Goal: Register for event/course

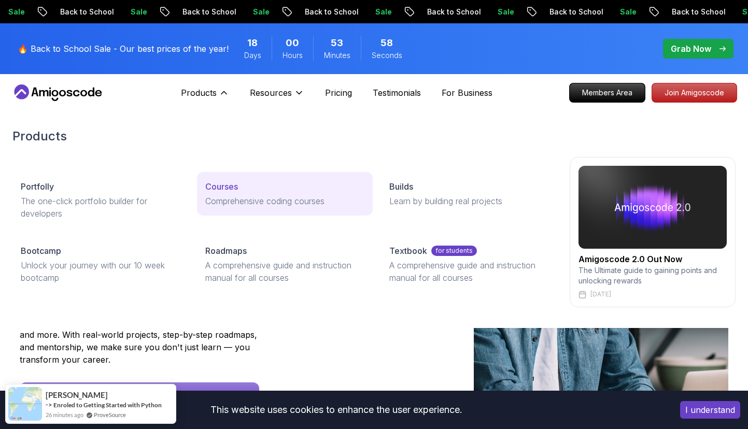
click at [223, 190] on p "Courses" at bounding box center [221, 186] width 33 height 12
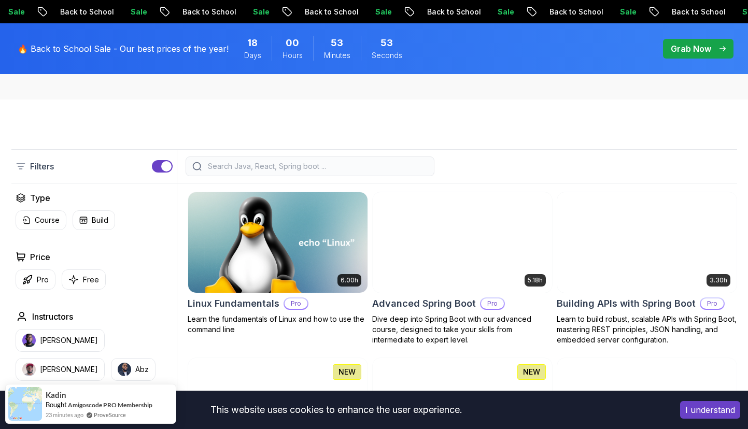
scroll to position [214, 0]
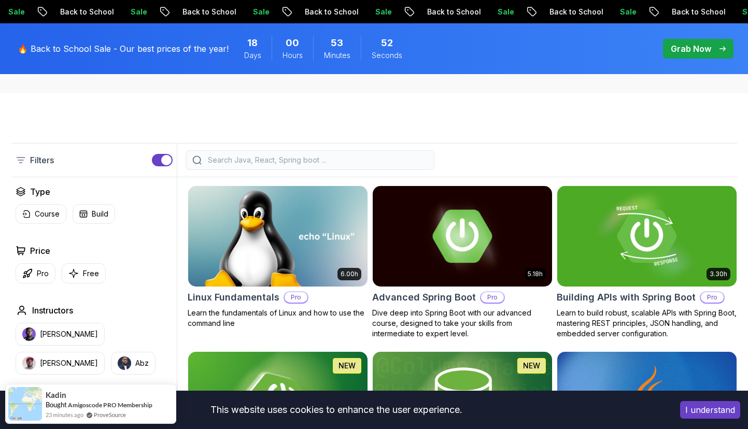
click at [298, 160] on input "search" at bounding box center [317, 160] width 222 height 10
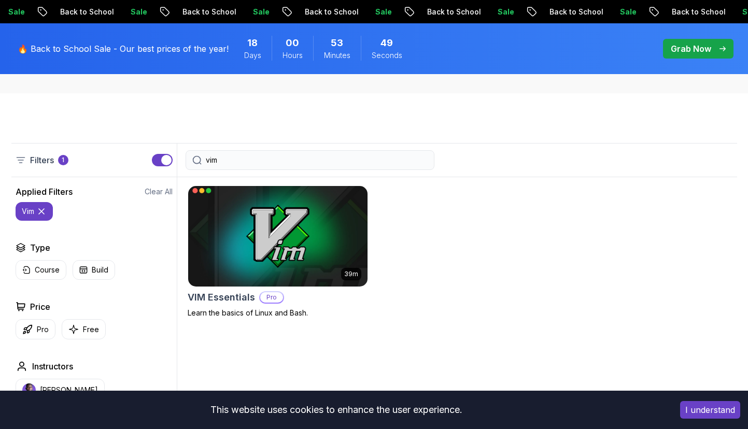
type input "vim"
click at [274, 249] on img at bounding box center [278, 236] width 188 height 105
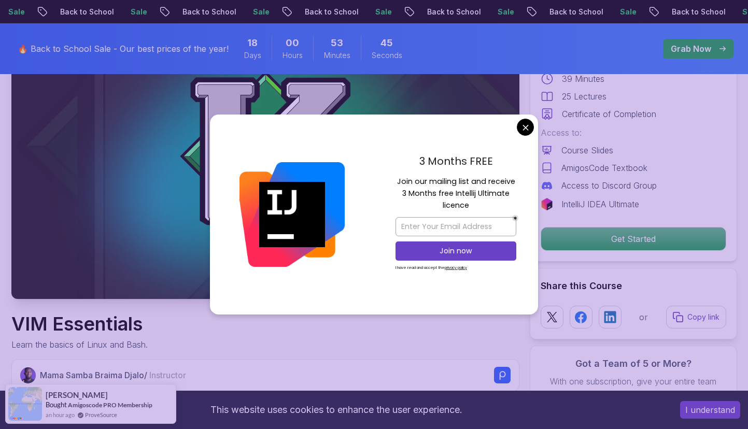
scroll to position [113, 0]
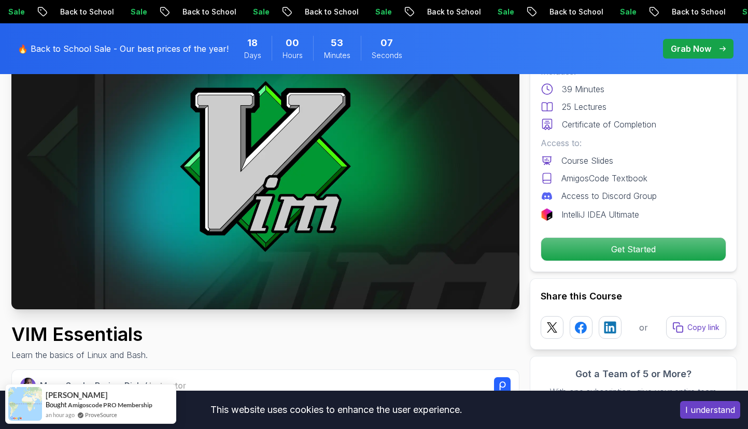
click at [640, 268] on div "Pro Course Includes: 39 Minutes 25 Lectures Certificate of Completion Access to…" at bounding box center [633, 148] width 207 height 248
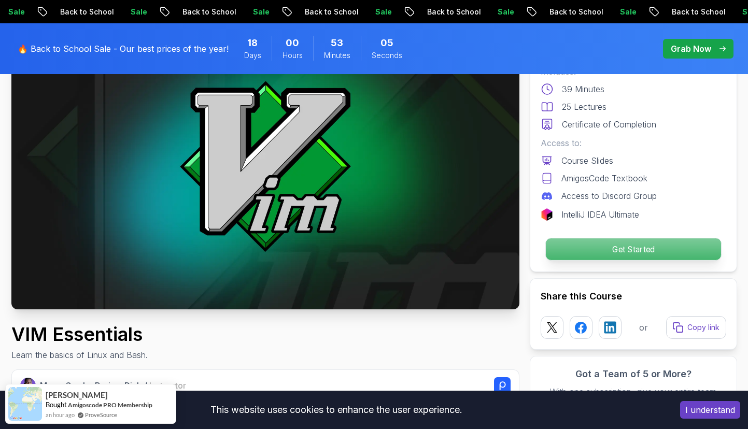
click at [639, 249] on p "Get Started" at bounding box center [632, 249] width 175 height 22
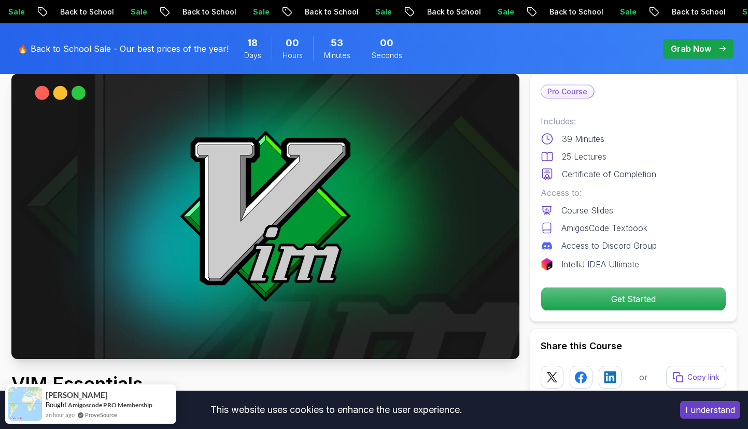
scroll to position [0, 0]
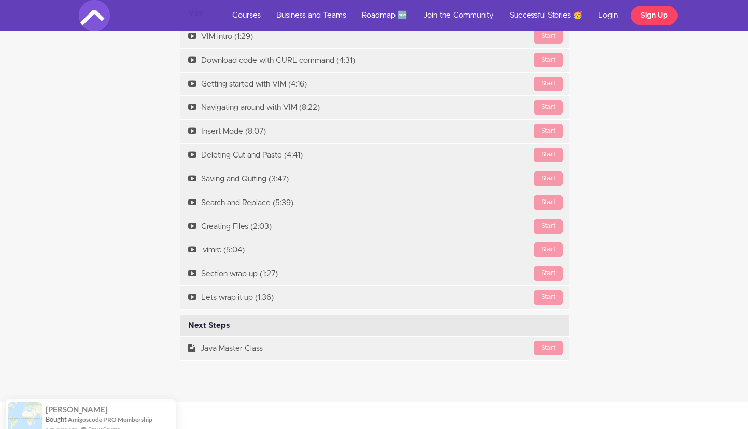
scroll to position [1771, 0]
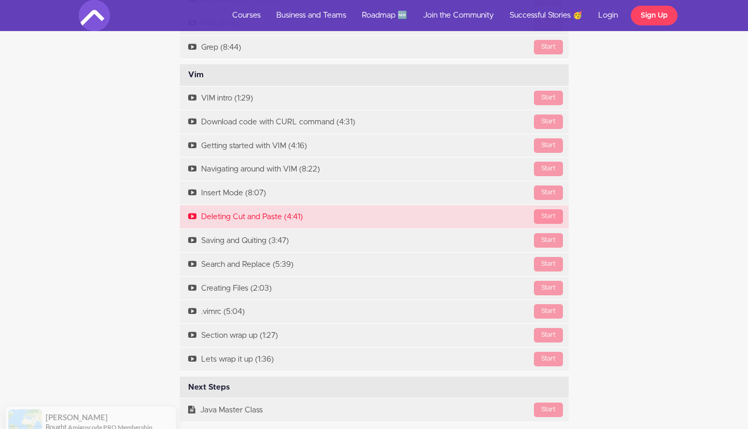
scroll to position [1688, 0]
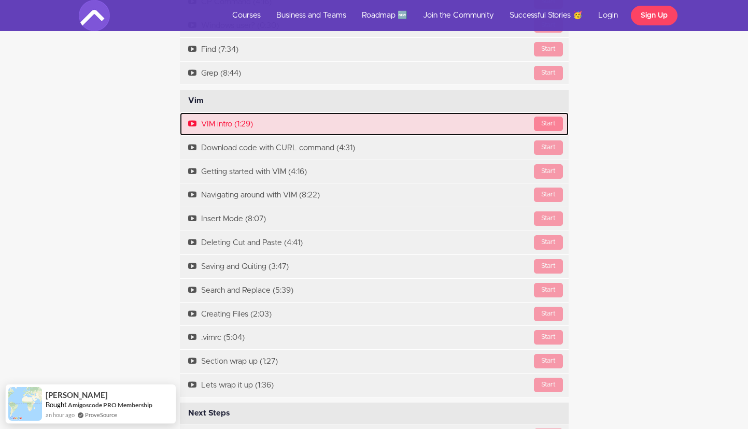
click at [539, 129] on div "Start" at bounding box center [548, 124] width 29 height 15
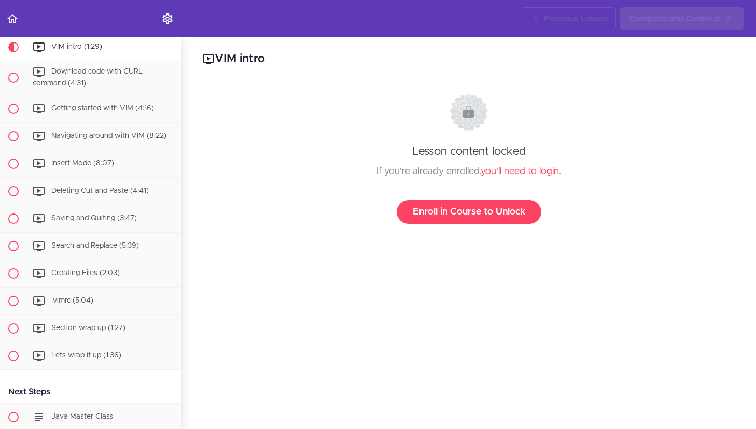
scroll to position [698, 0]
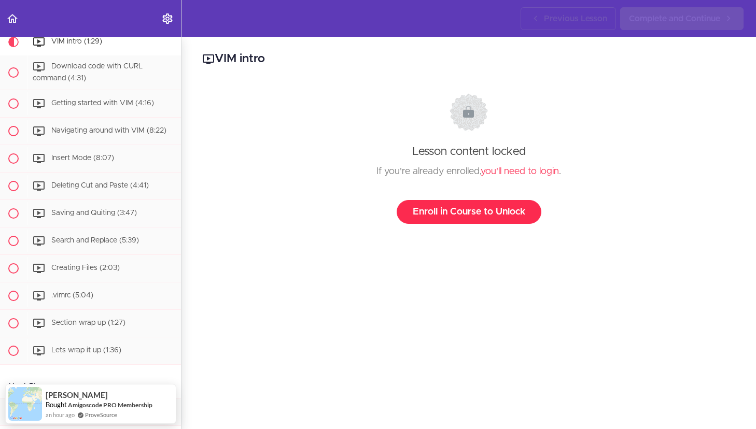
click at [482, 214] on link "Enroll in Course to Unlock" at bounding box center [469, 212] width 145 height 24
